Goal: Task Accomplishment & Management: Manage account settings

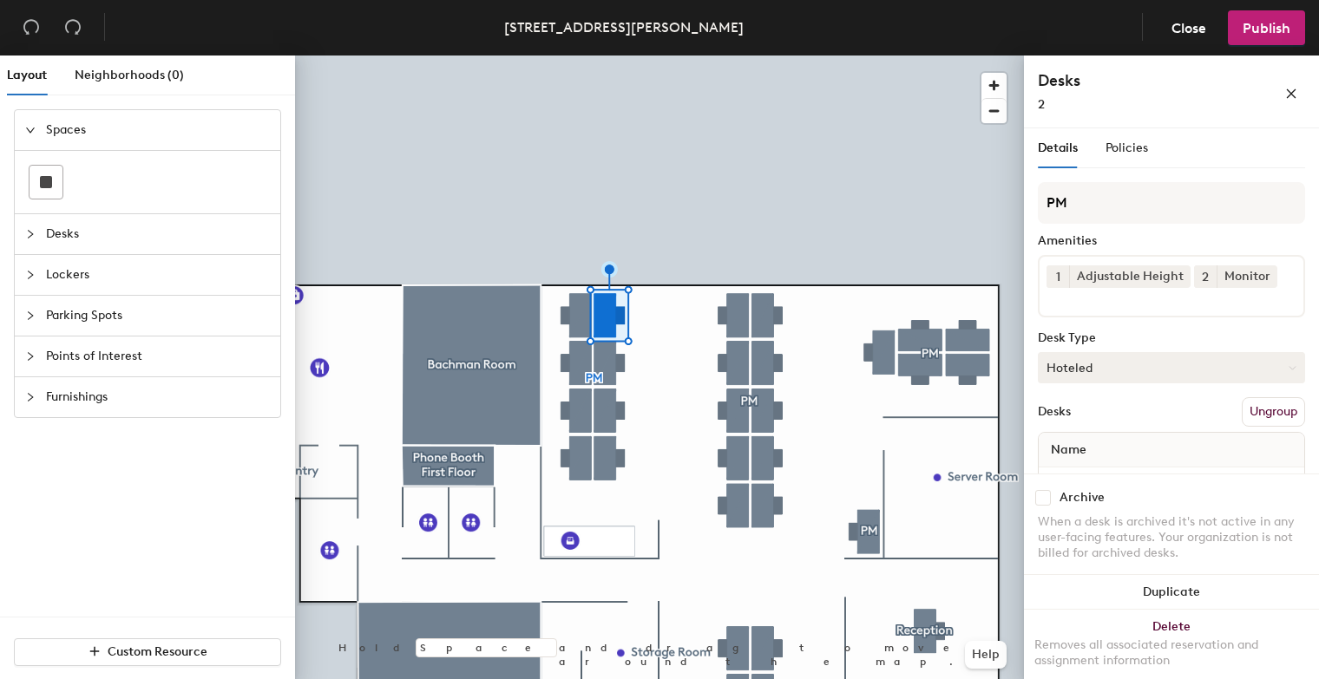
click at [1207, 361] on button "Hoteled" at bounding box center [1171, 367] width 267 height 31
click at [1139, 416] on div "Assigned" at bounding box center [1125, 422] width 174 height 26
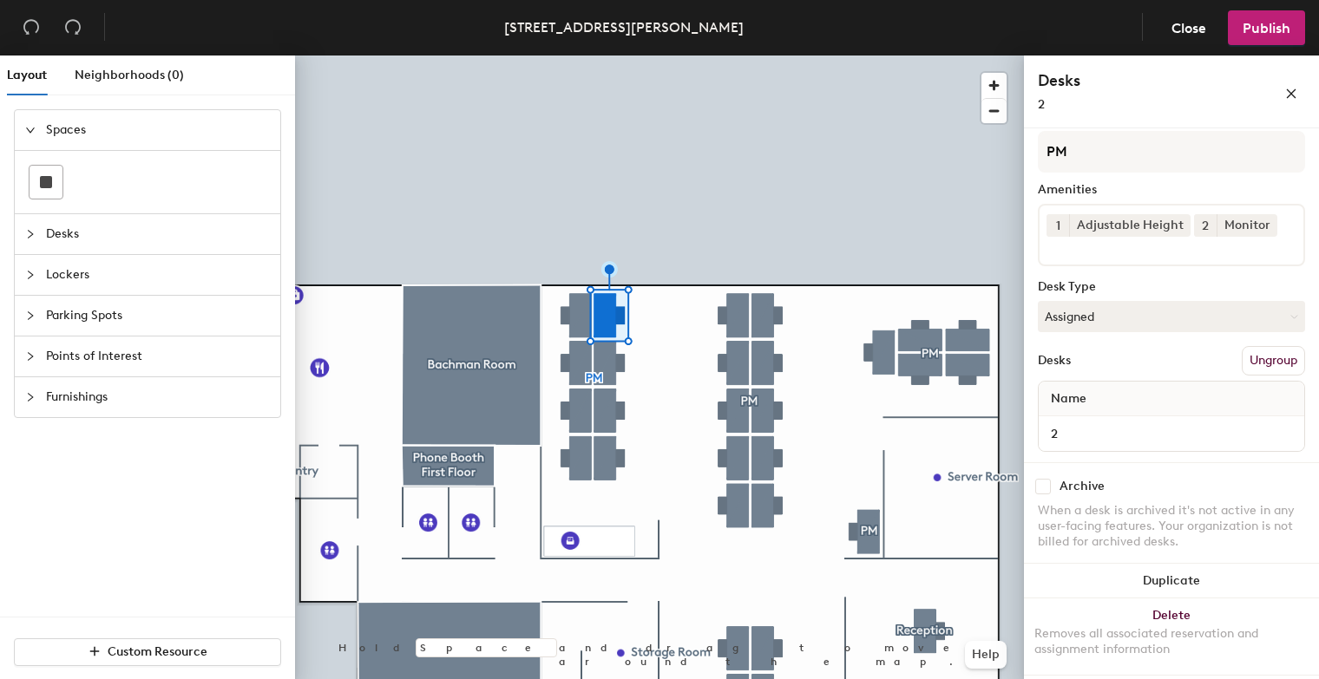
scroll to position [54, 0]
click at [1286, 26] on span "Publish" at bounding box center [1266, 28] width 48 height 16
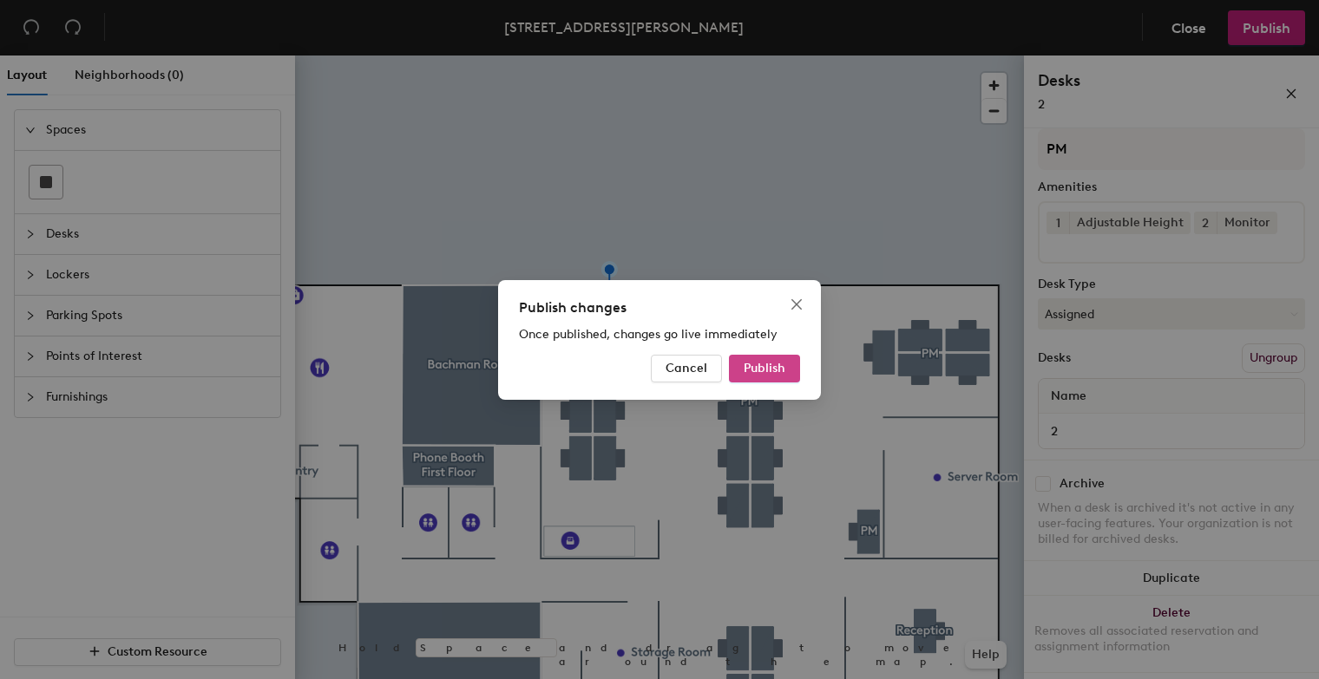
click at [796, 366] on button "Publish" at bounding box center [764, 369] width 71 height 28
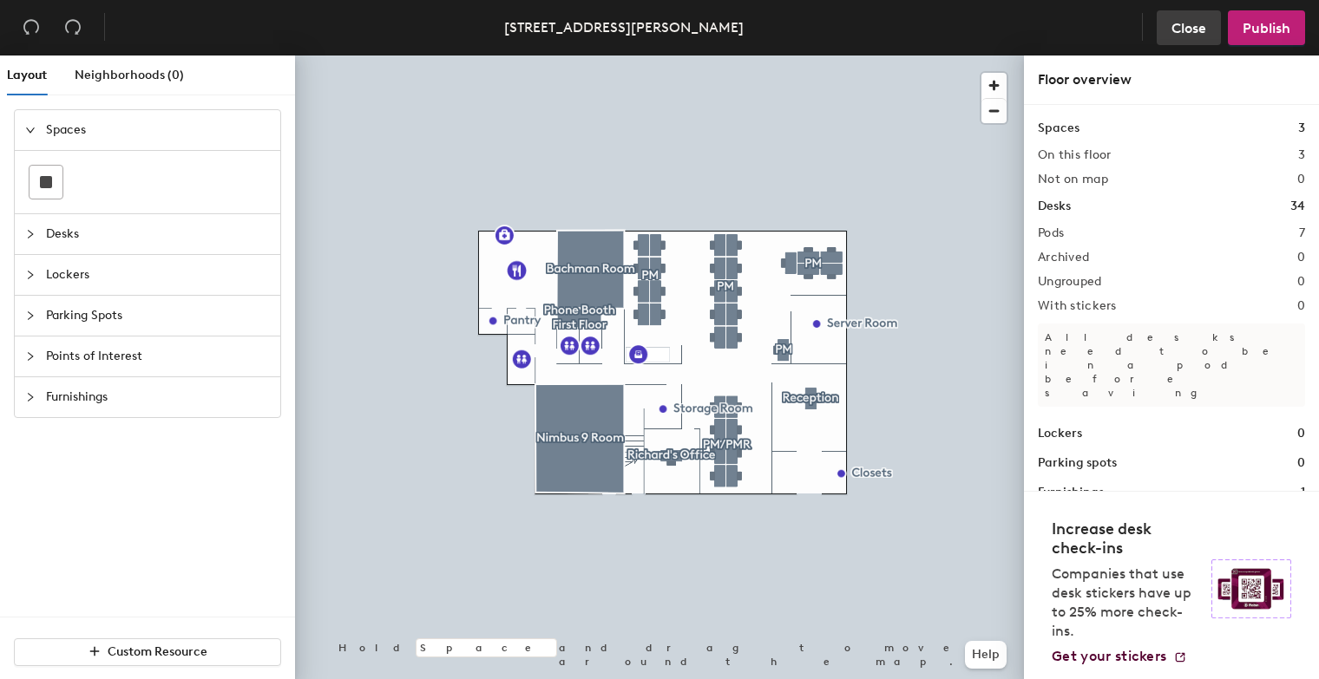
click at [1193, 35] on span "Close" at bounding box center [1188, 28] width 35 height 16
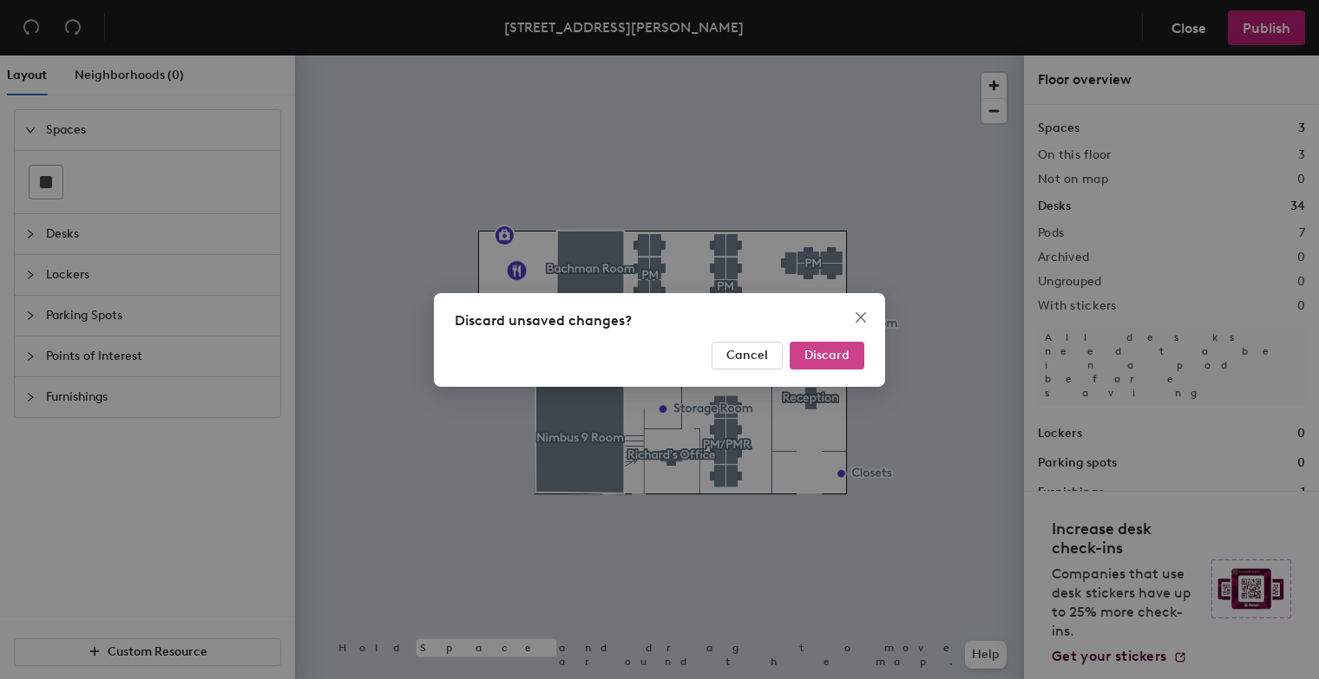
click at [826, 351] on span "Discard" at bounding box center [826, 355] width 45 height 15
